Goal: Information Seeking & Learning: Learn about a topic

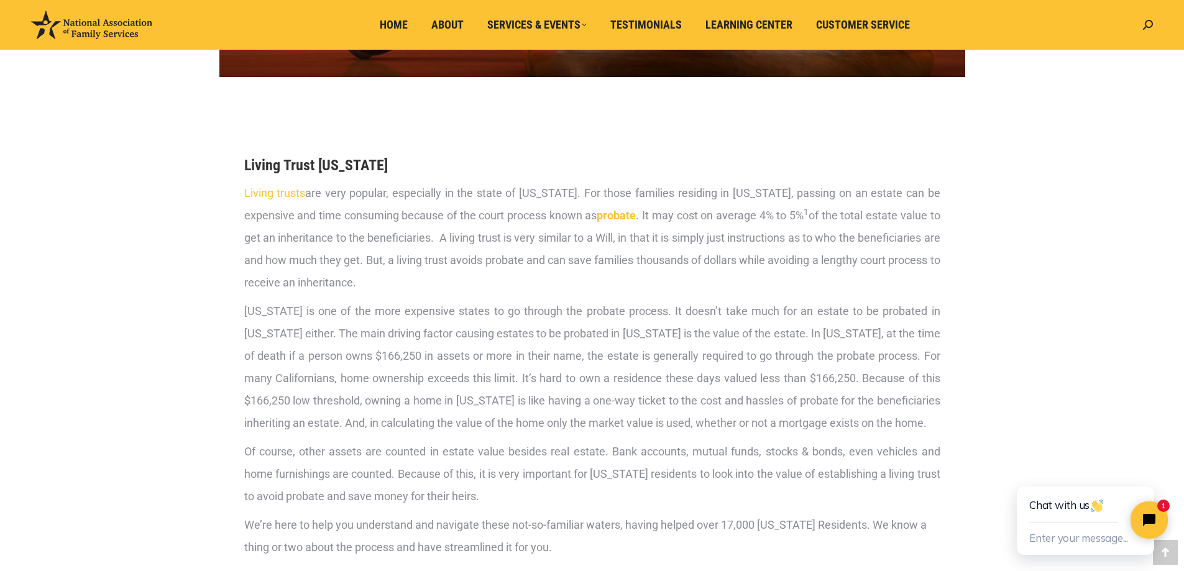
scroll to position [497, 0]
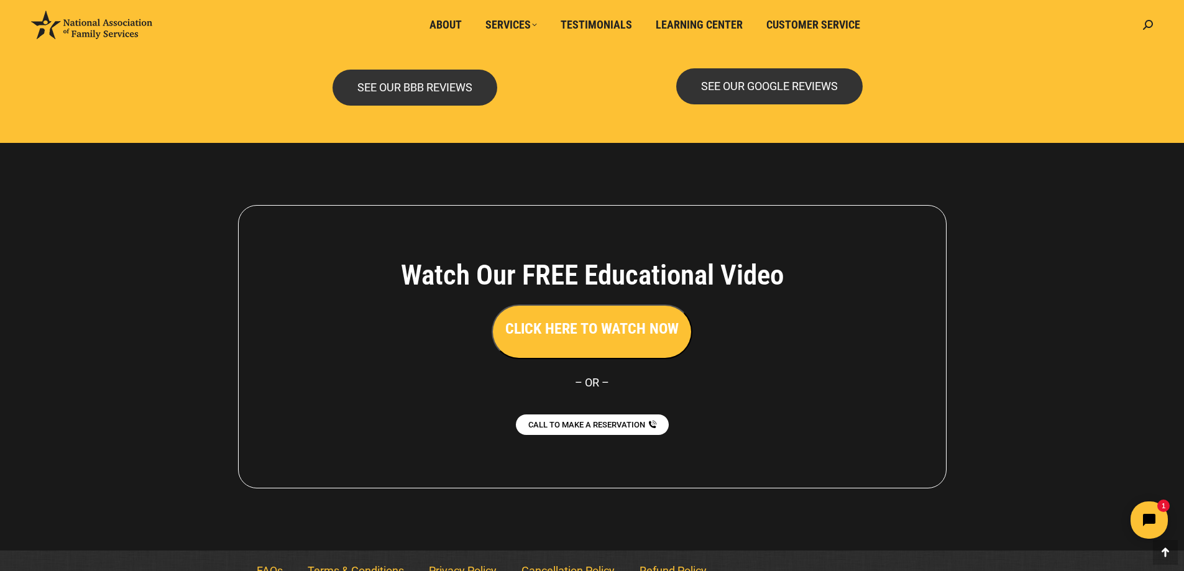
scroll to position [2693, 0]
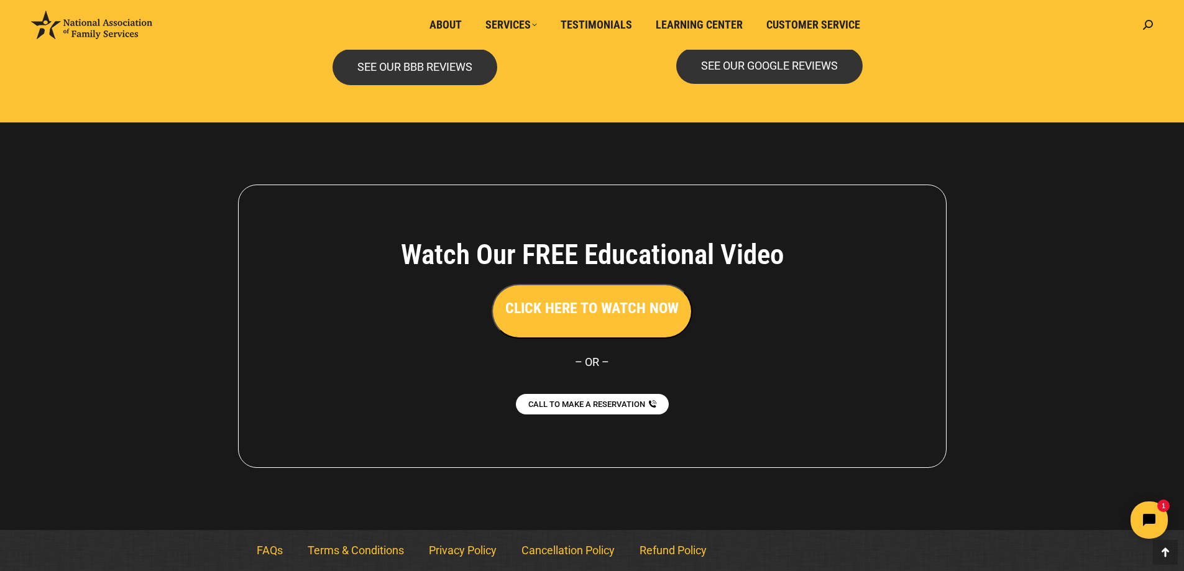
click at [585, 306] on h3 "CLICK HERE TO WATCH NOW" at bounding box center [591, 308] width 173 height 21
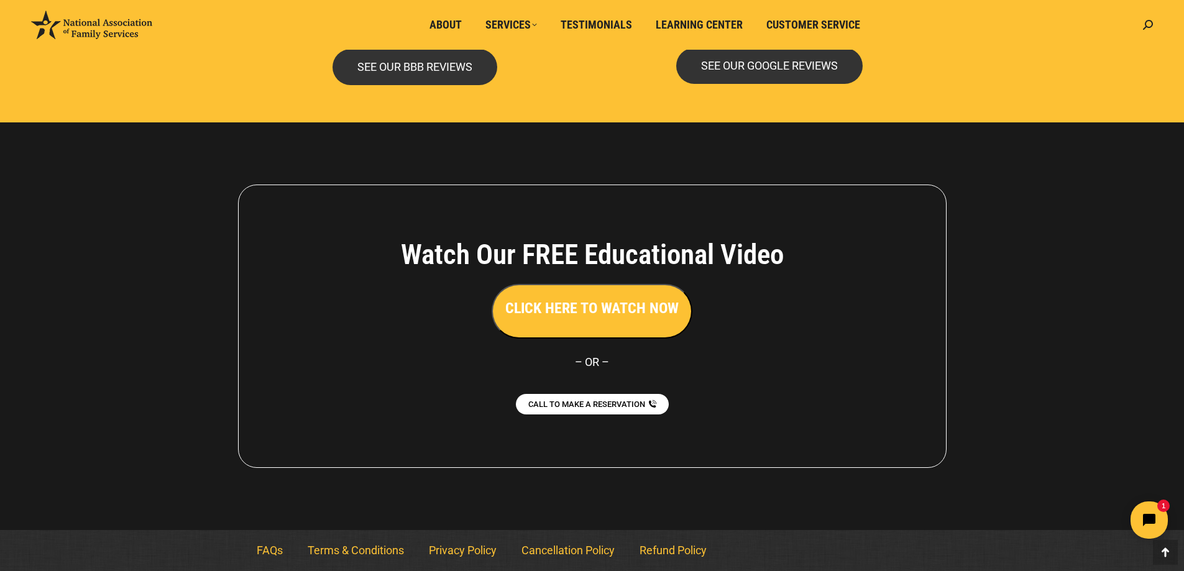
click at [602, 308] on h3 "CLICK HERE TO WATCH NOW" at bounding box center [591, 308] width 173 height 21
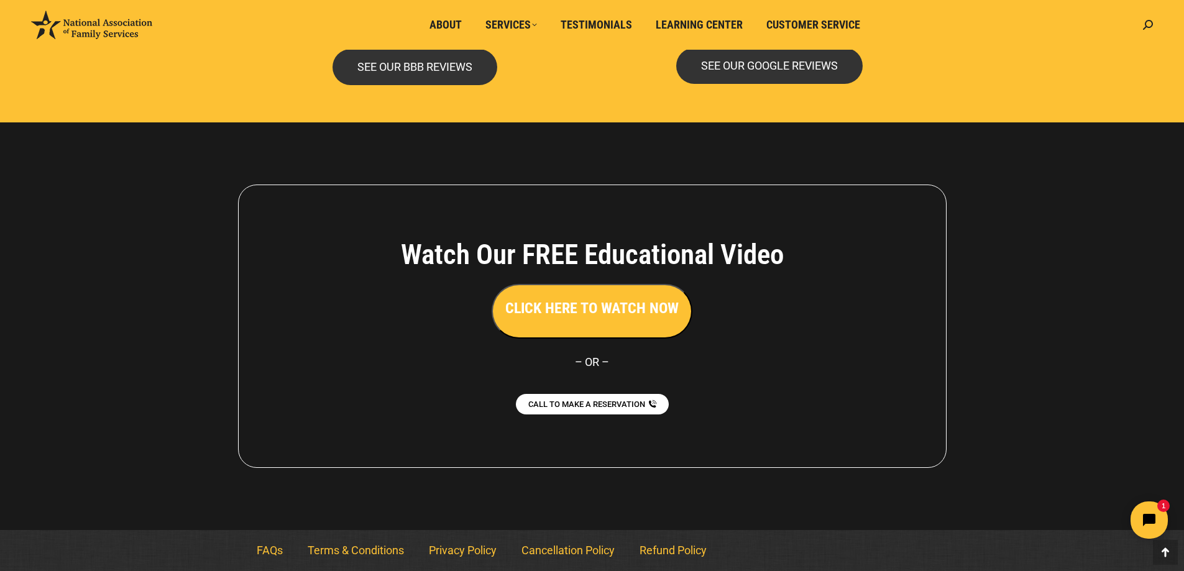
click at [600, 312] on h3 "CLICK HERE TO WATCH NOW" at bounding box center [591, 308] width 173 height 21
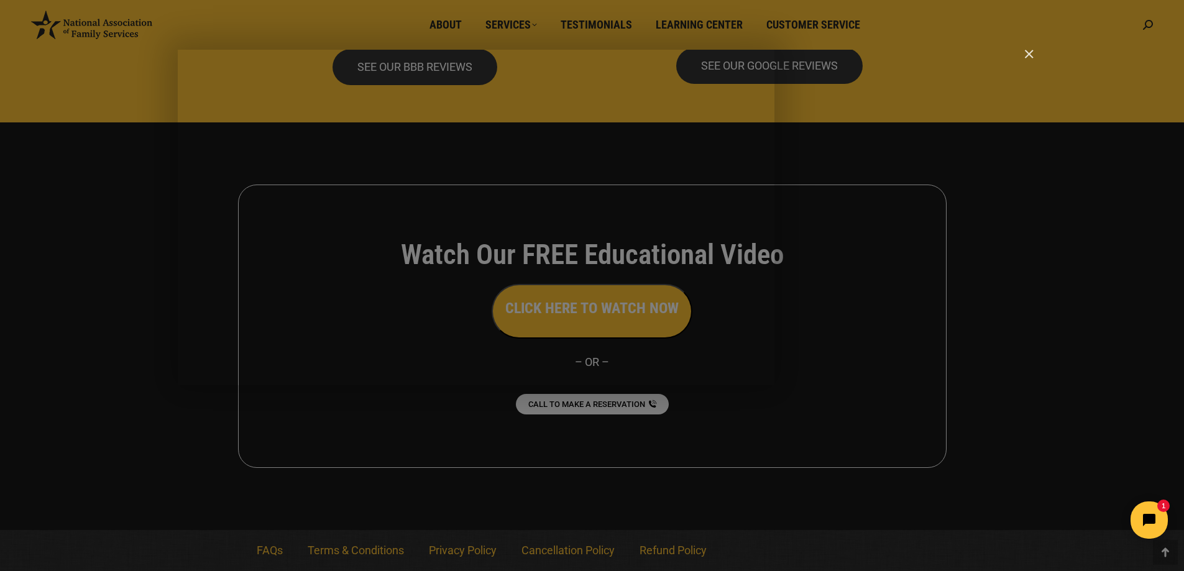
click at [1028, 54] on img "Close" at bounding box center [1023, 59] width 21 height 21
